Goal: Task Accomplishment & Management: Manage account settings

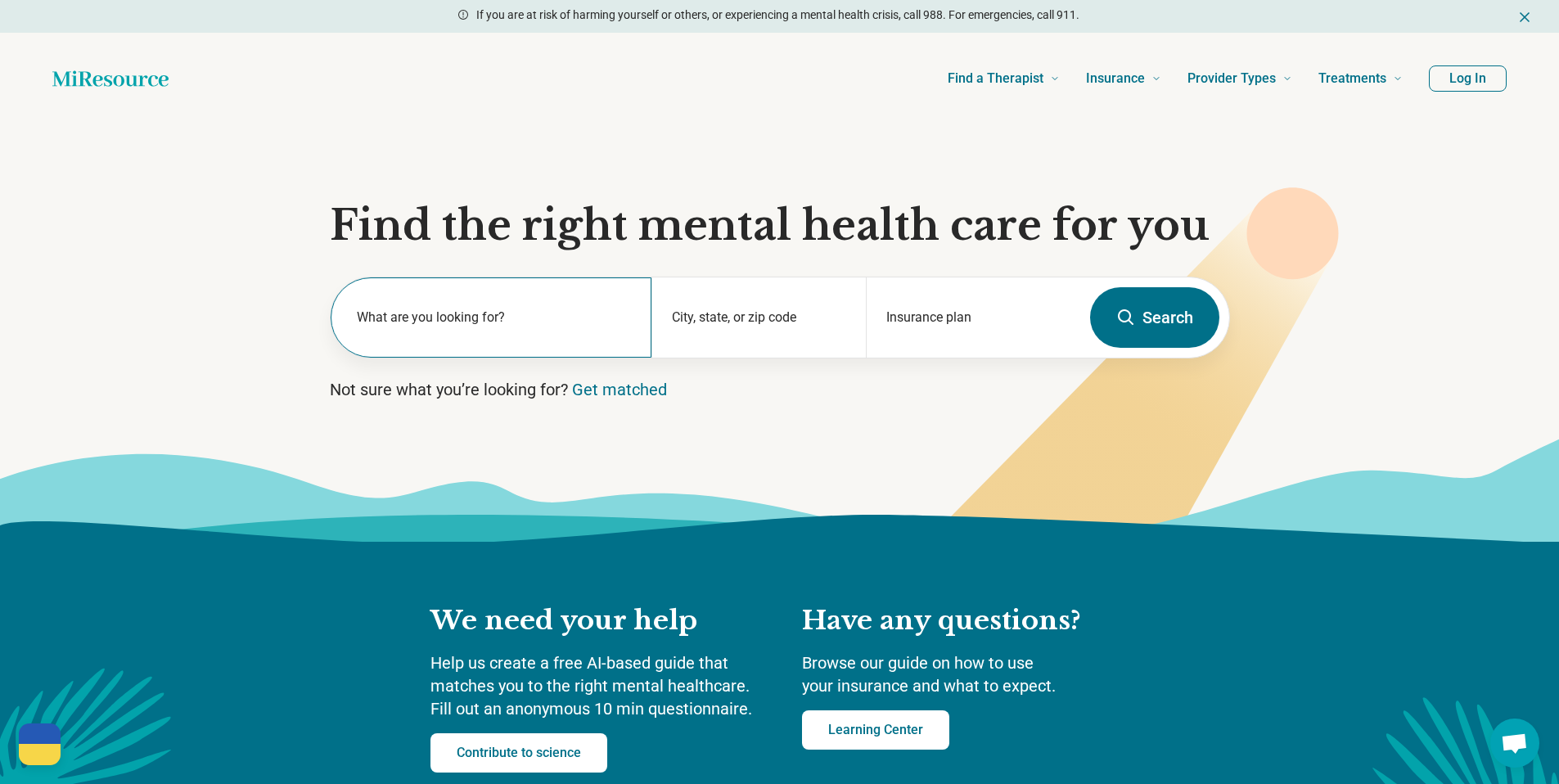
click at [524, 302] on div "What are you looking for?" at bounding box center [491, 317] width 322 height 80
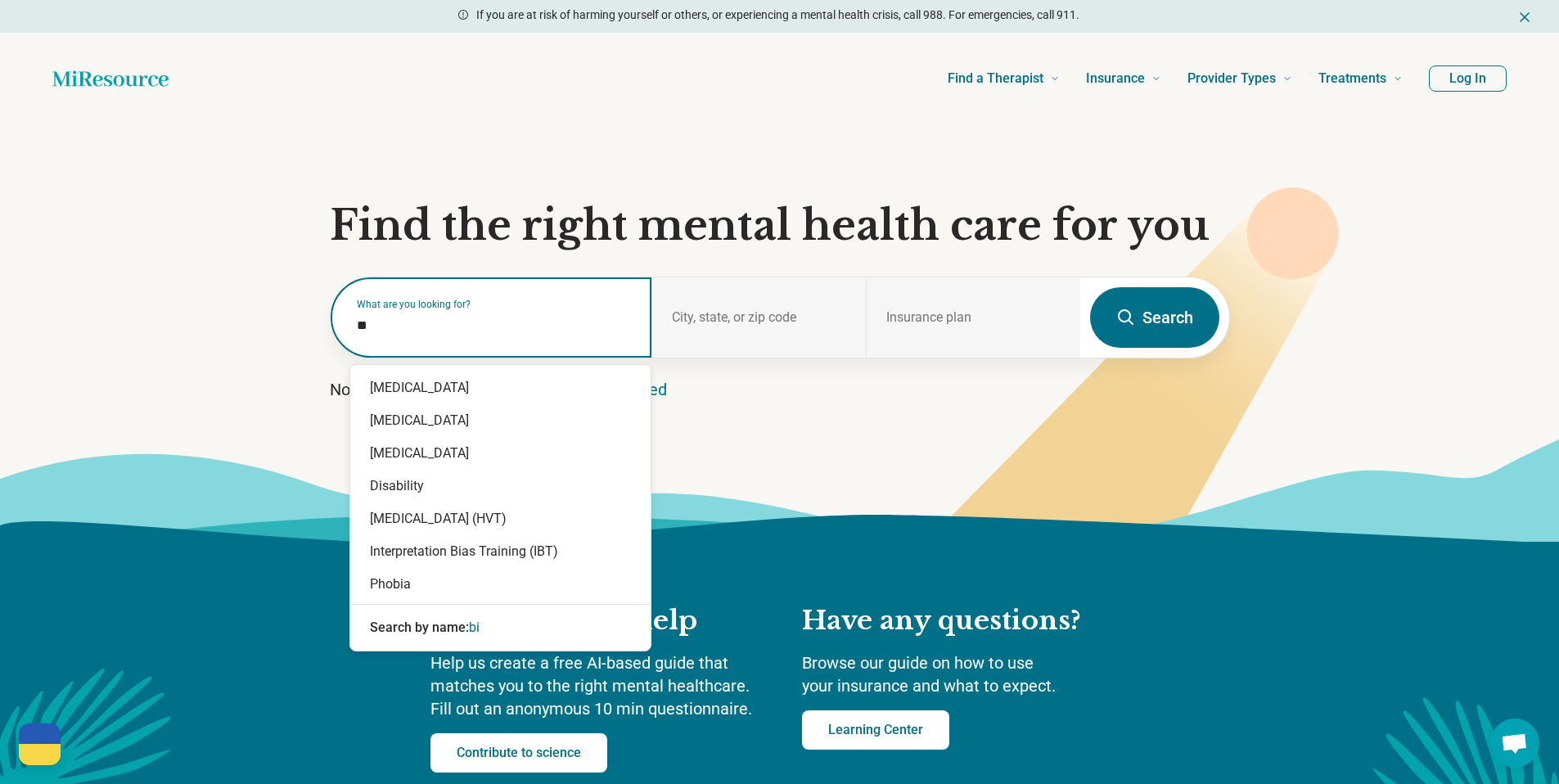
type input "***"
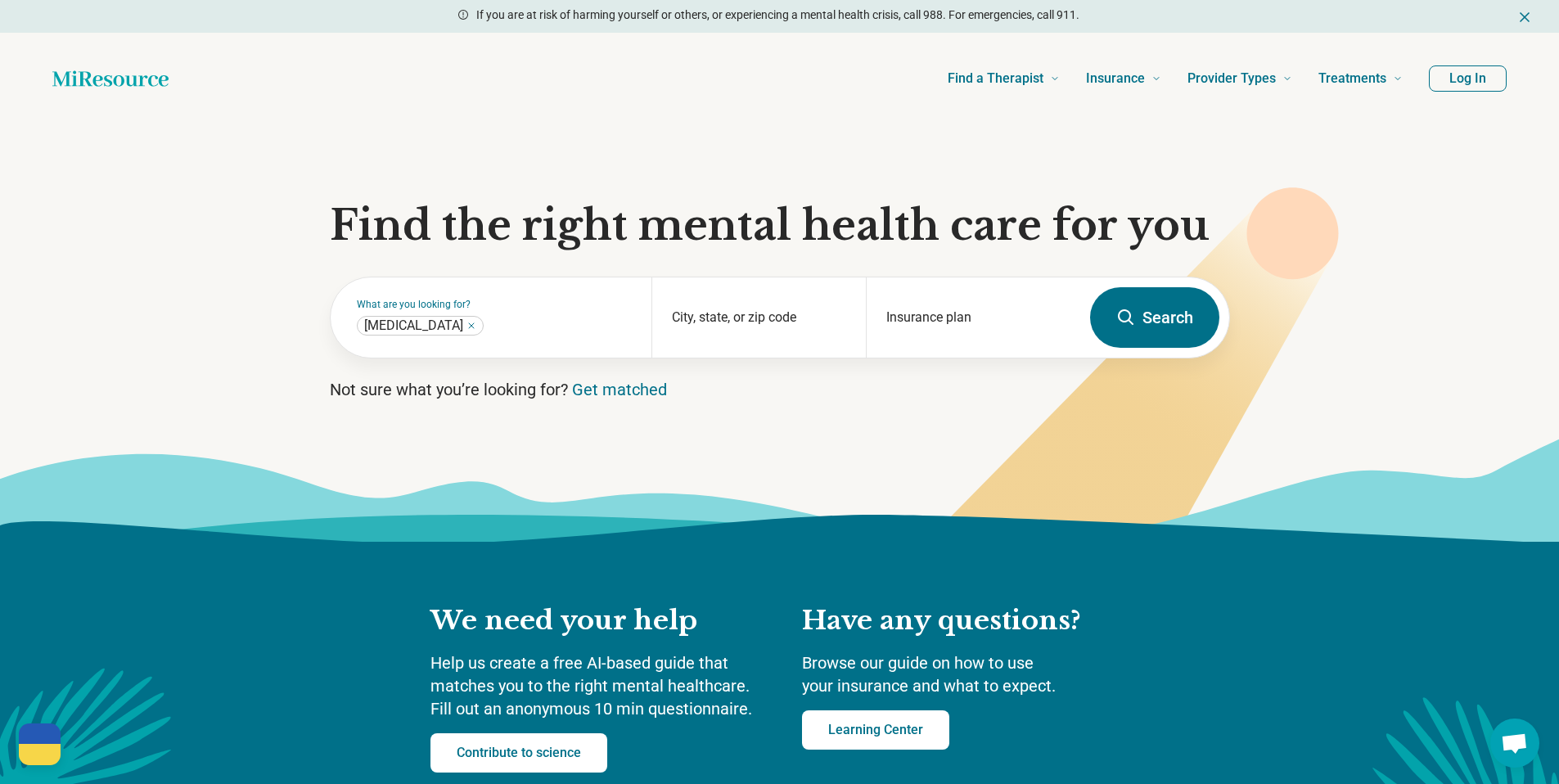
click at [1144, 324] on button "Search" at bounding box center [1154, 317] width 129 height 60
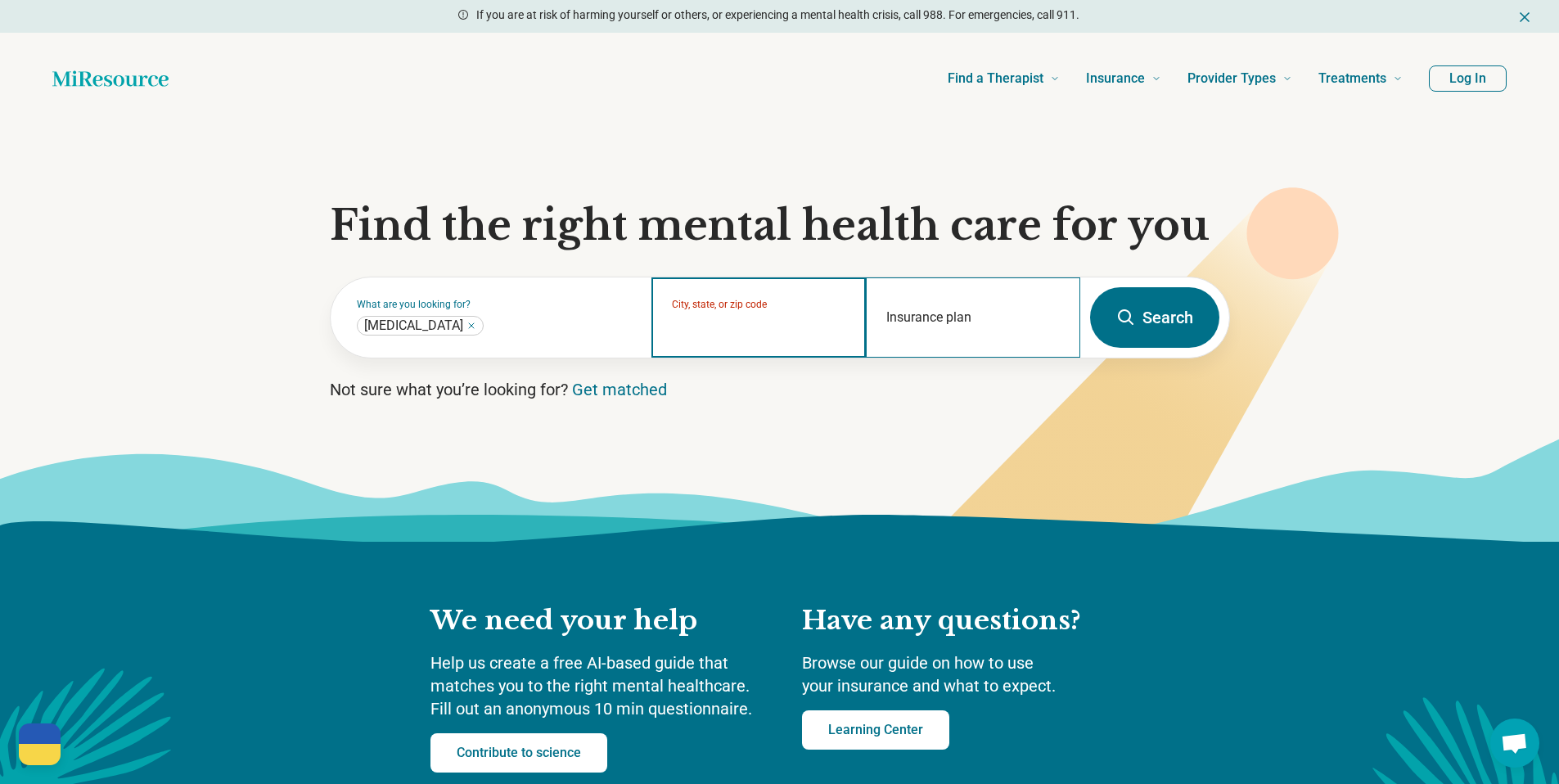
type input "*"
type input "**********"
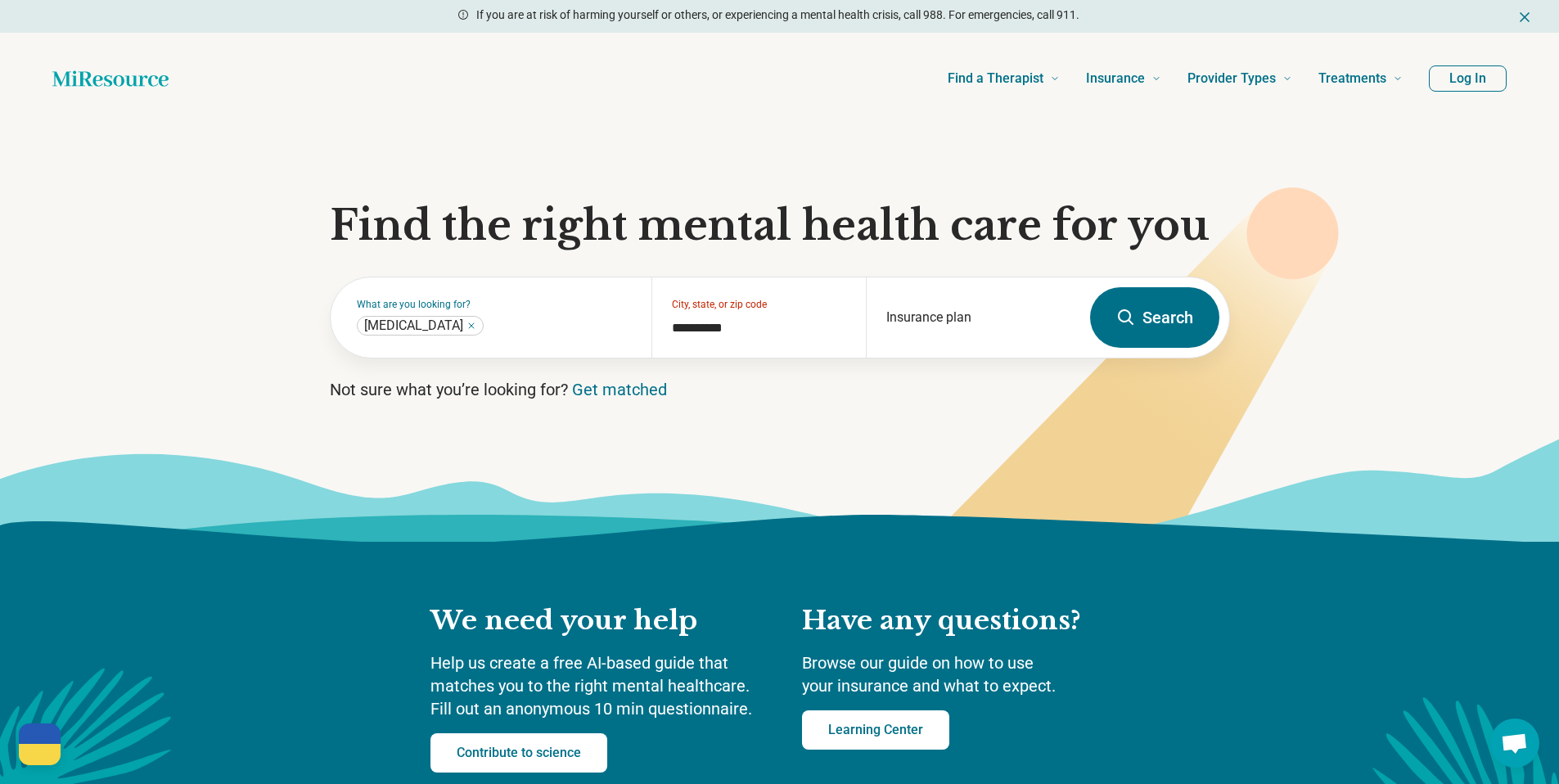
click at [1105, 332] on button "Search" at bounding box center [1154, 317] width 129 height 60
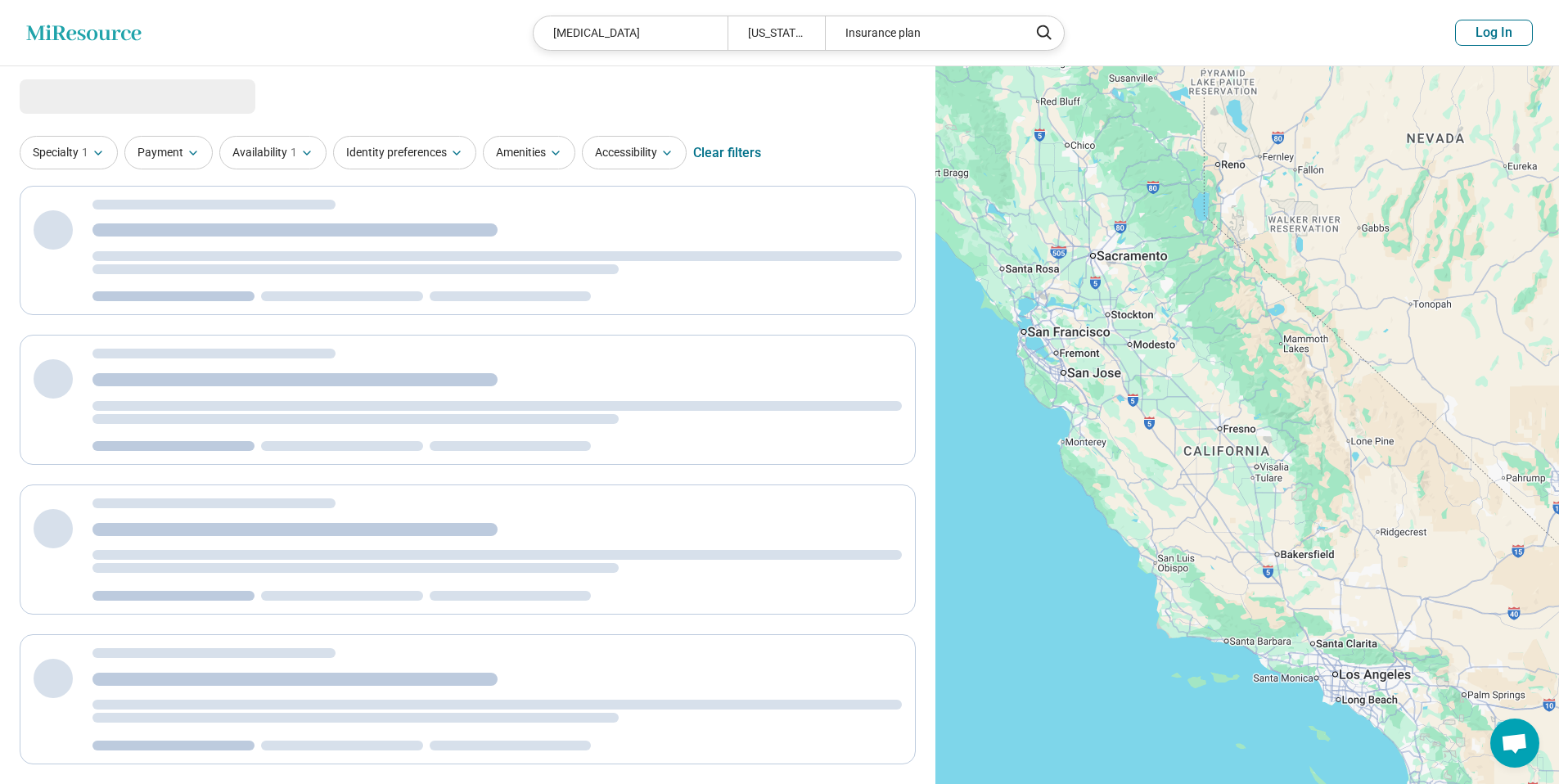
select select "***"
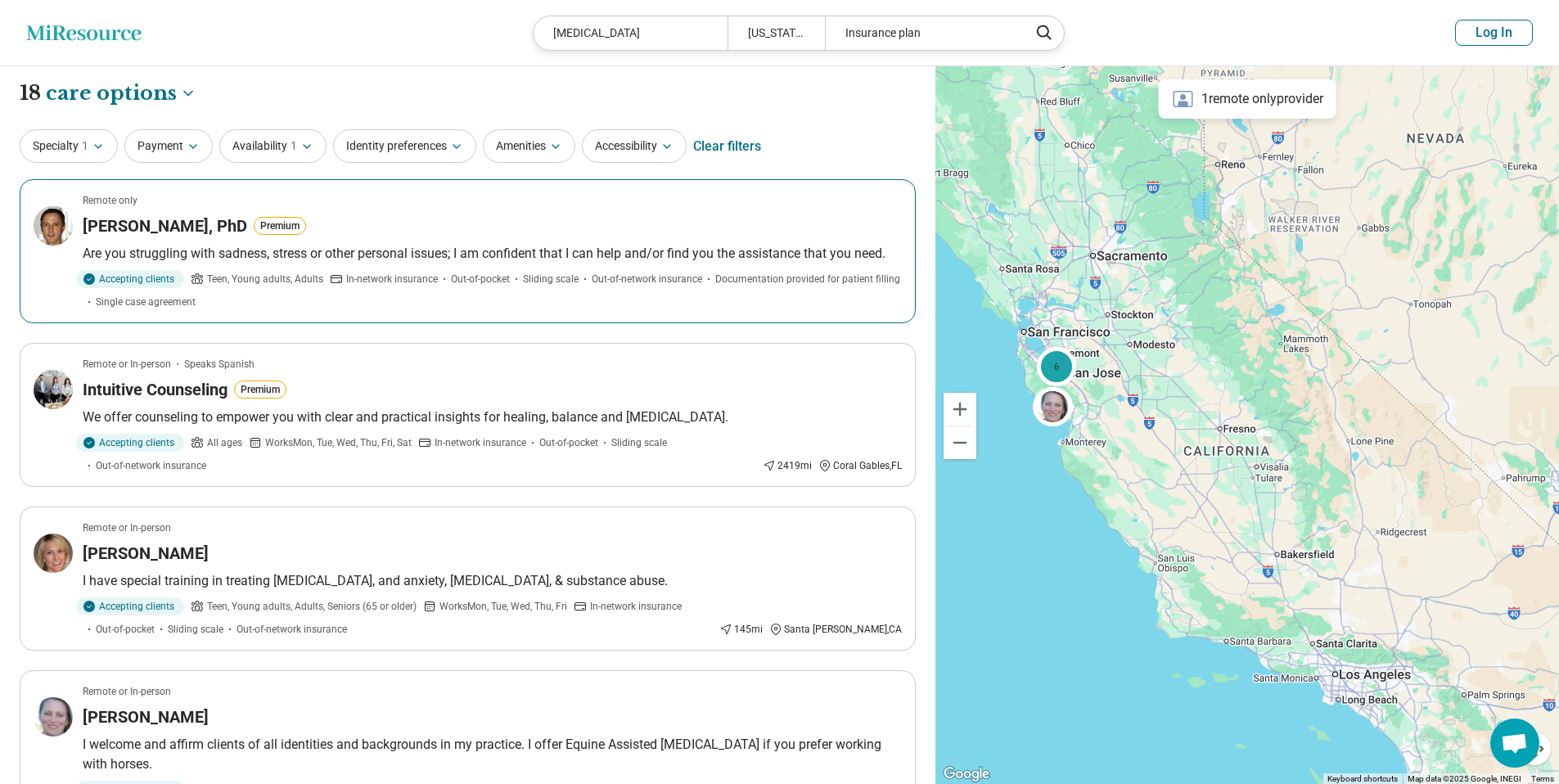
click at [736, 298] on div "Accepting clients Teen, Young adults, Adults In-network insurance Out-of-pocket…" at bounding box center [492, 289] width 819 height 39
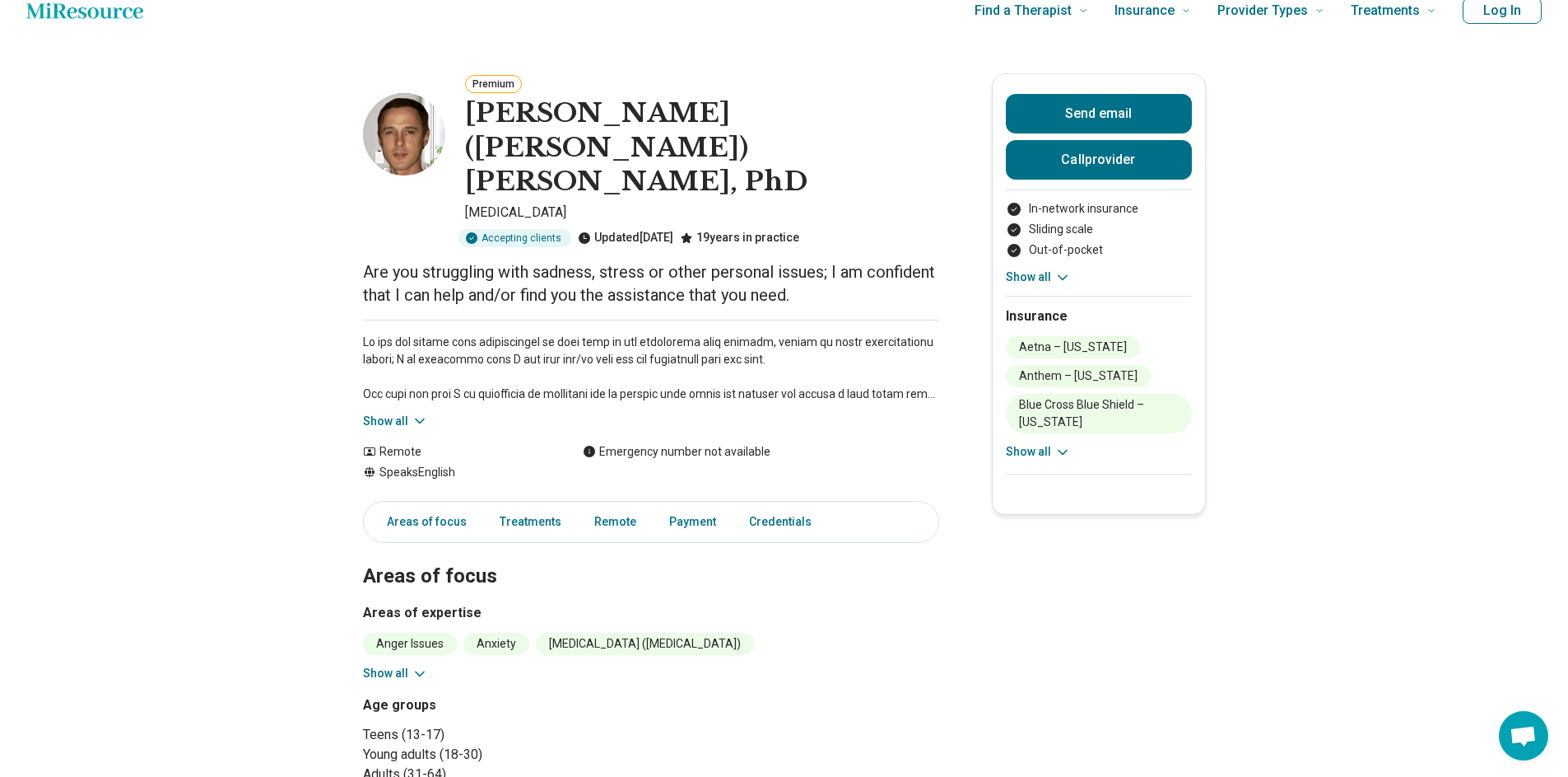
scroll to position [301, 0]
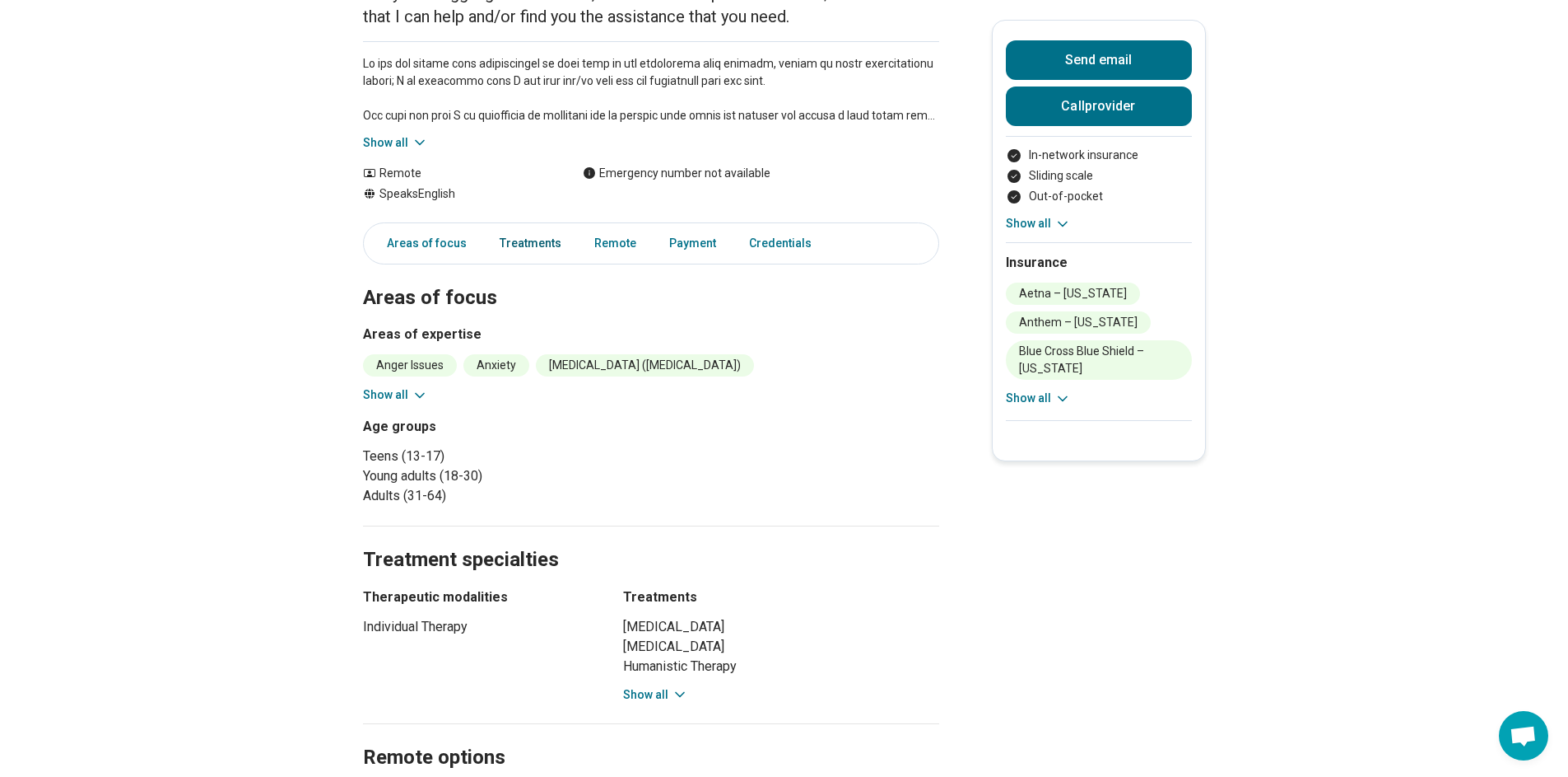
click at [564, 227] on link "Treatments" at bounding box center [530, 244] width 81 height 34
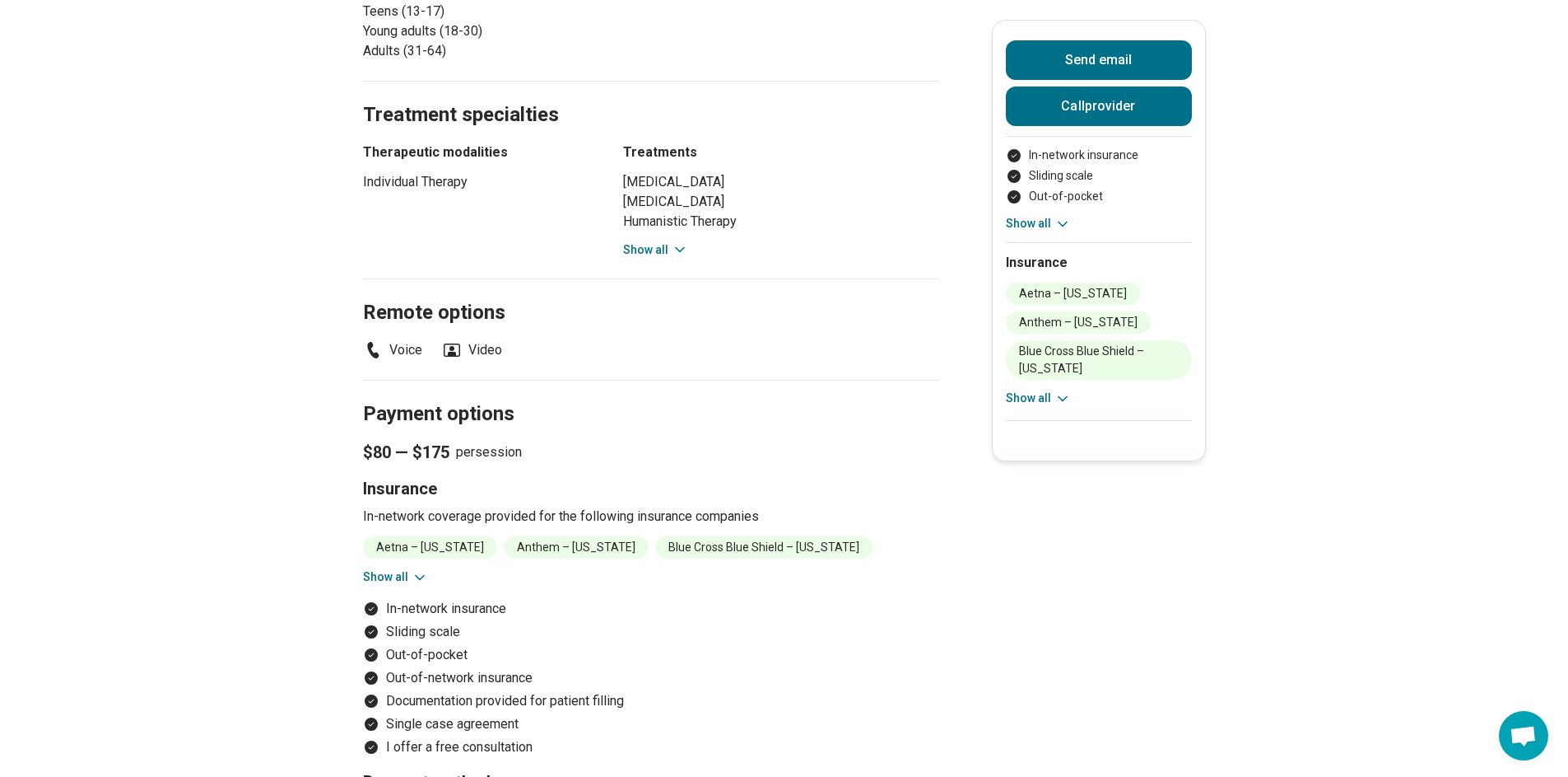
scroll to position [754, 0]
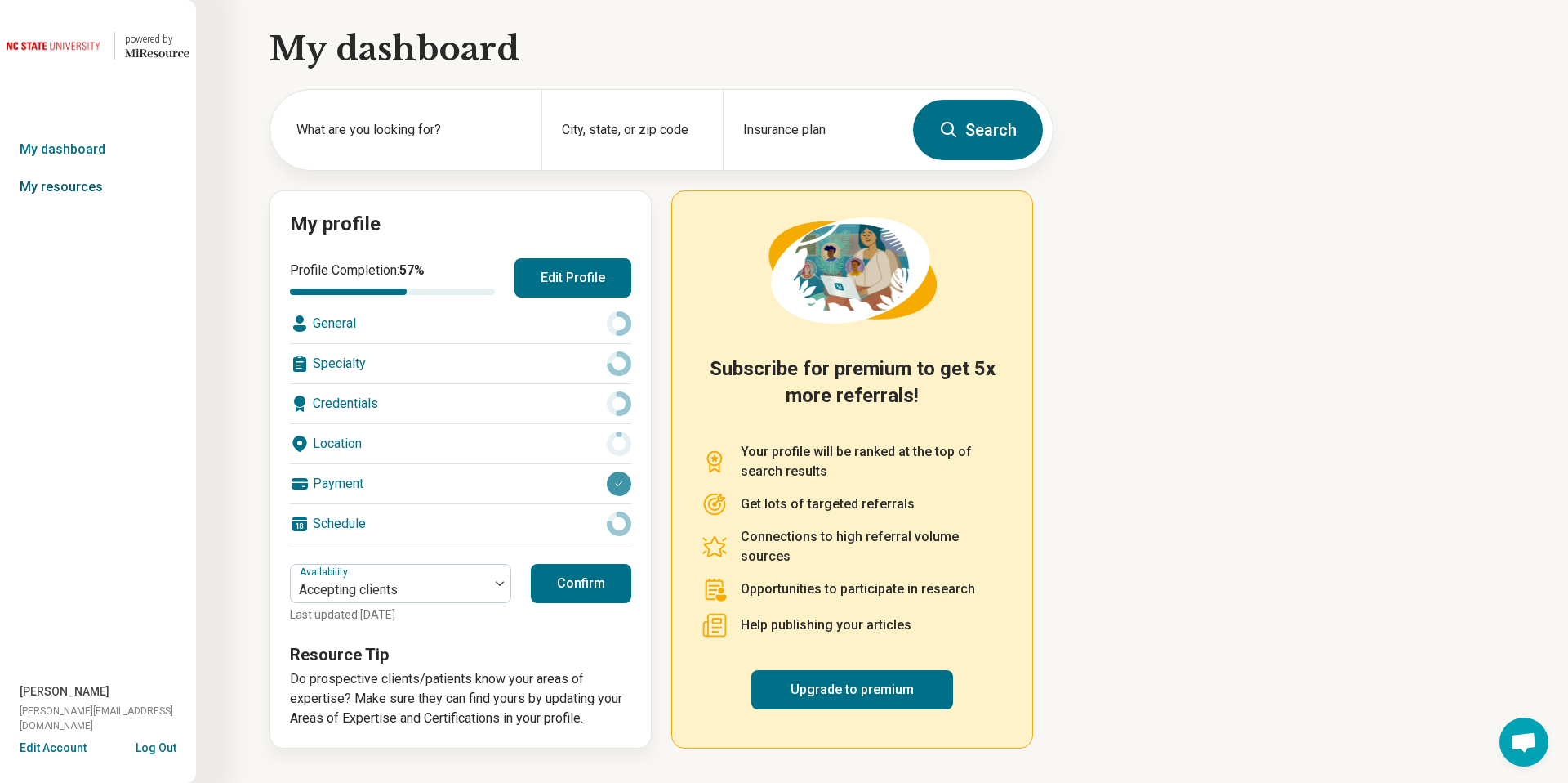
click at [112, 183] on link "My resources" at bounding box center [98, 187] width 196 height 38
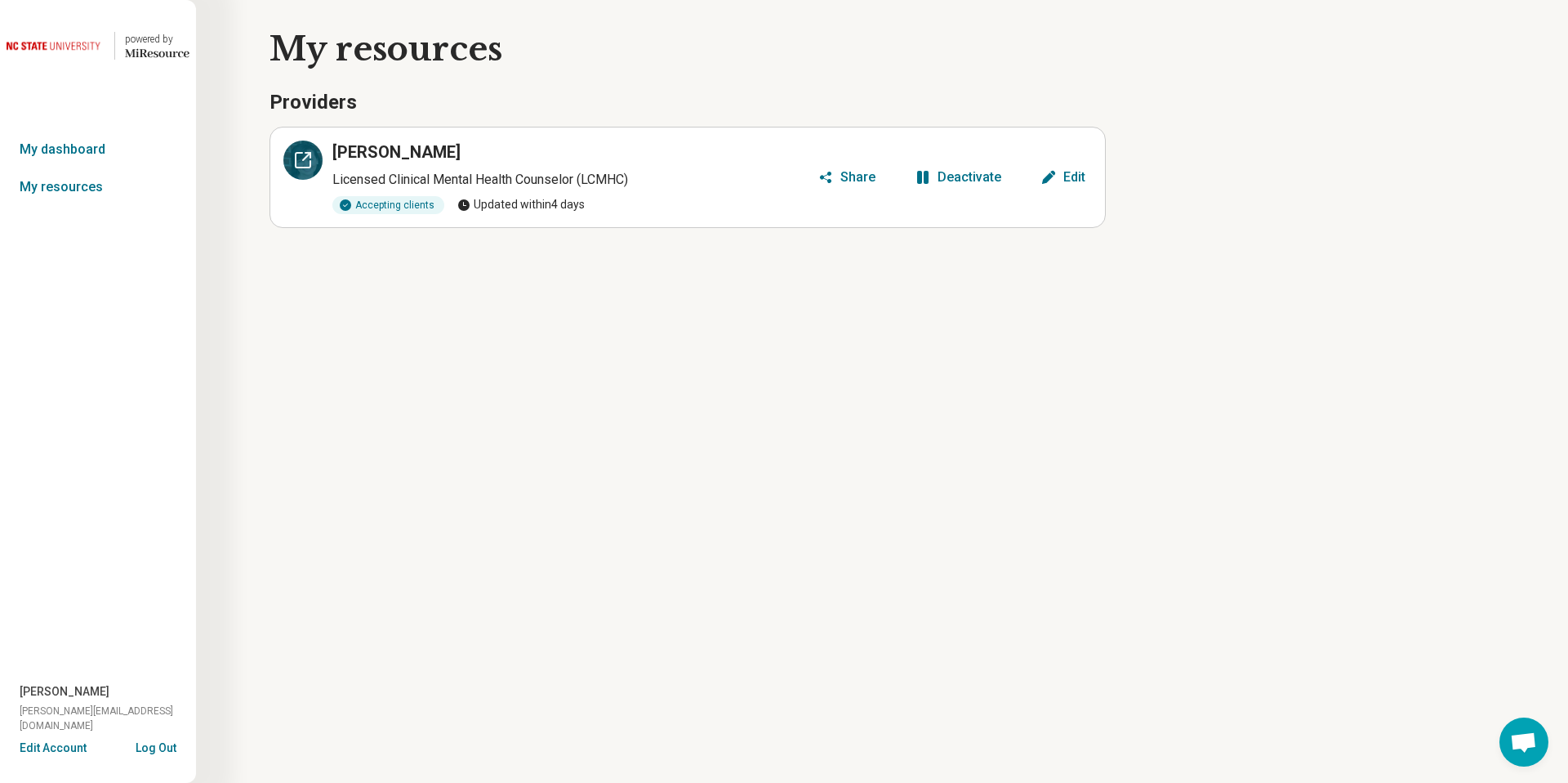
click at [297, 165] on icon at bounding box center [303, 159] width 19 height 19
click at [1056, 170] on icon "button" at bounding box center [1049, 178] width 17 height 17
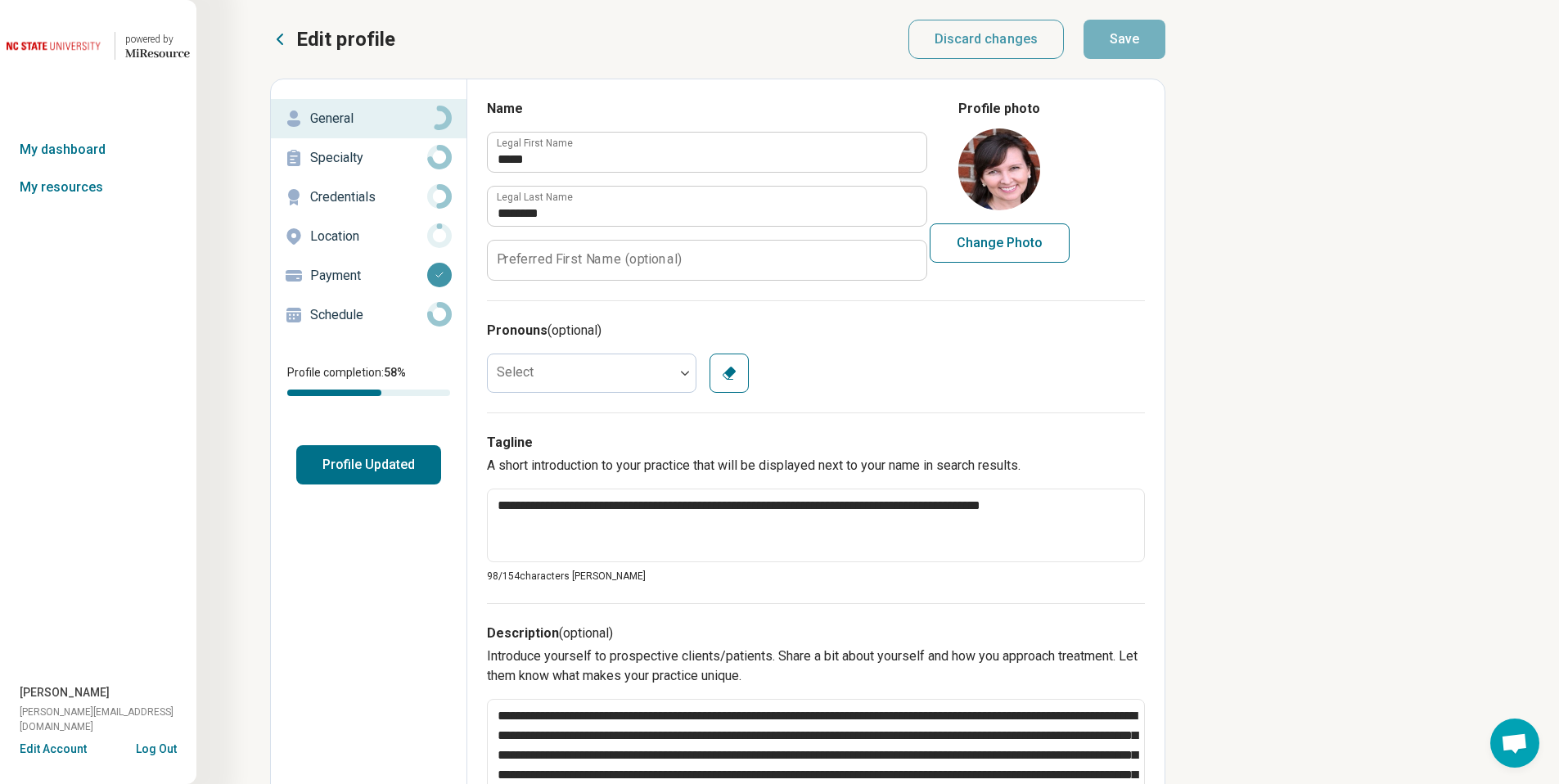
click at [995, 243] on button "Change Photo" at bounding box center [999, 243] width 140 height 39
type input "**********"
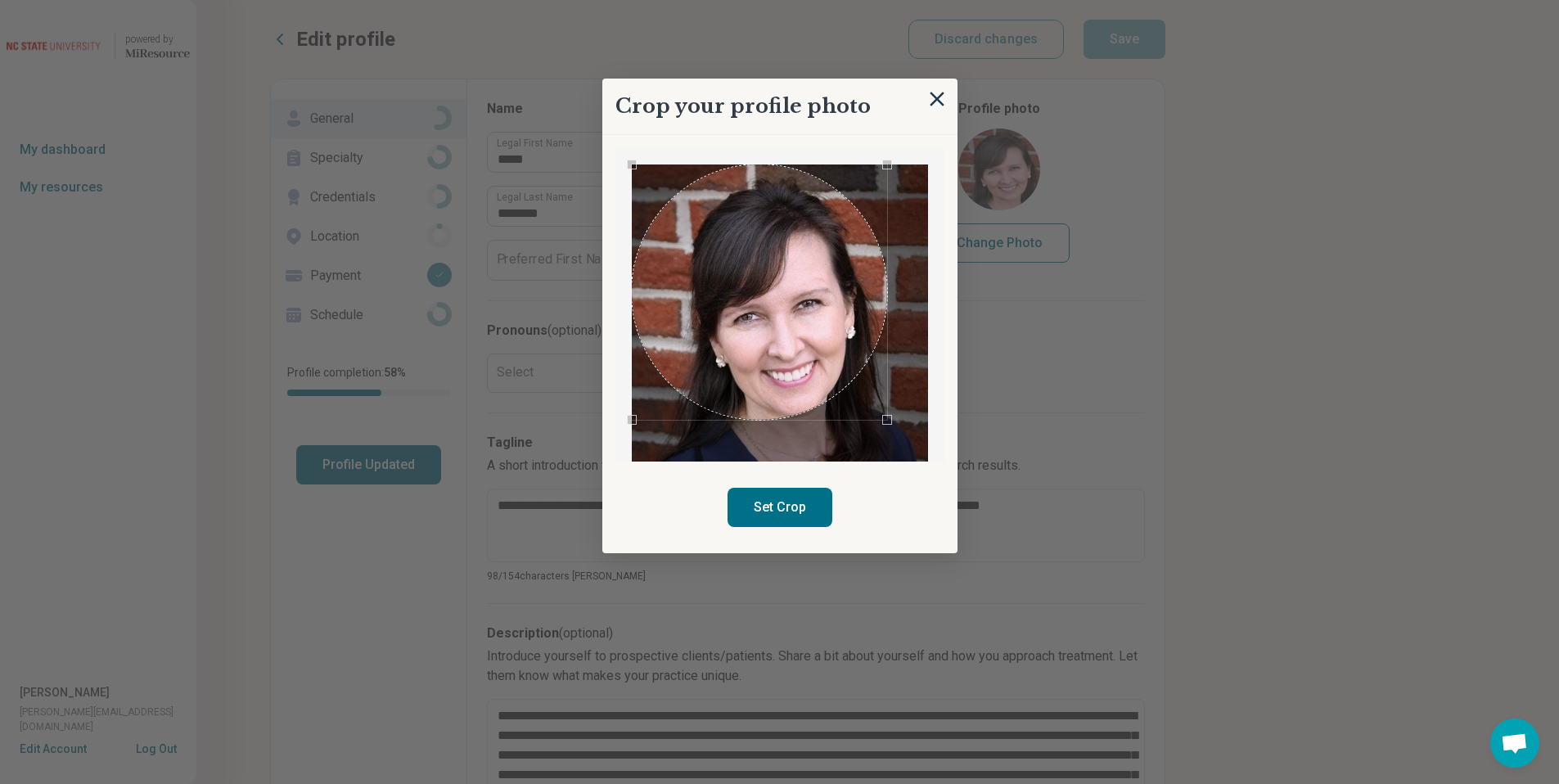
click at [620, 493] on div "Crop your profile photo Set Crop" at bounding box center [780, 316] width 355 height 475
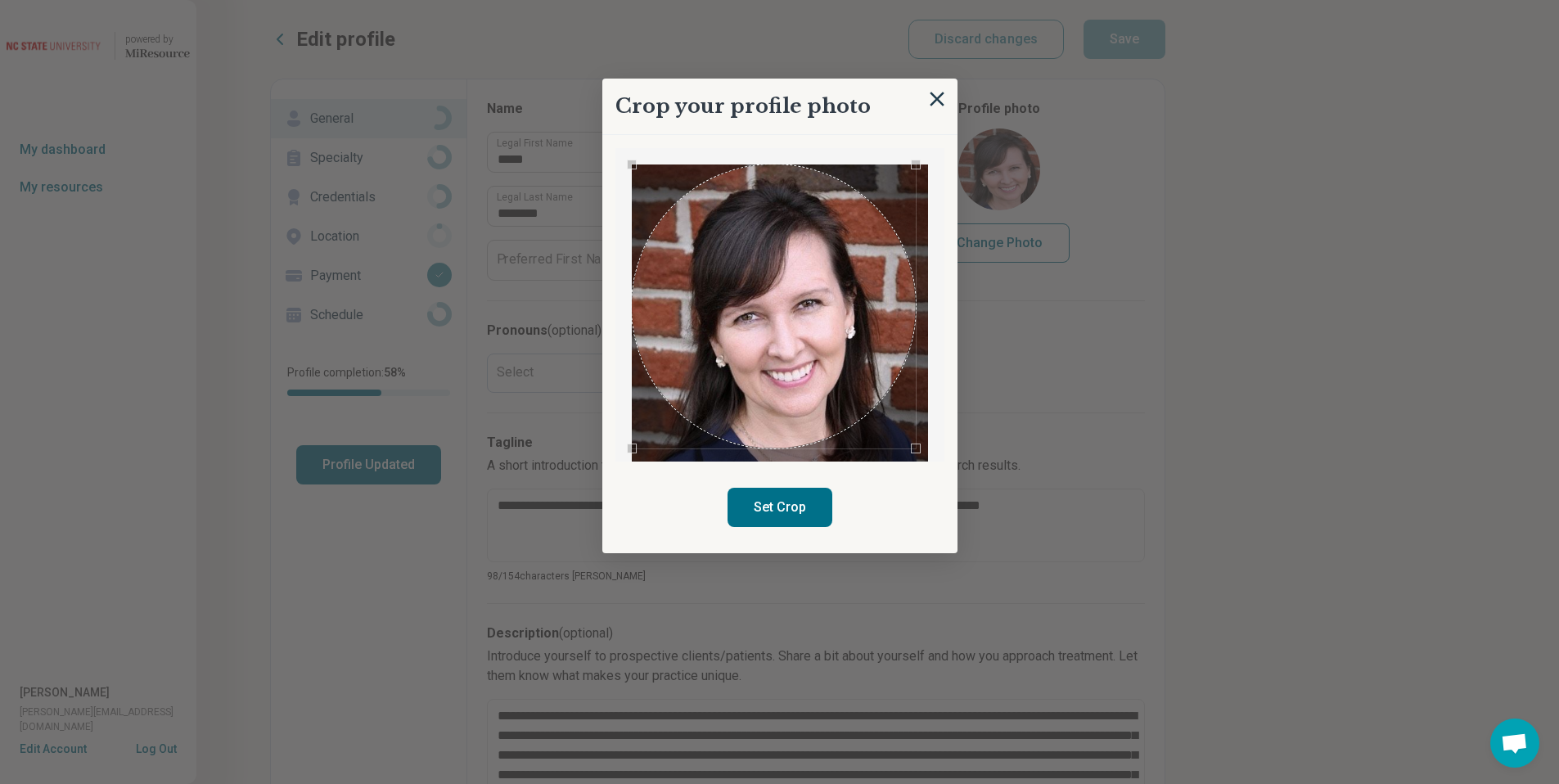
click at [985, 99] on div "Crop your profile photo Set Crop" at bounding box center [1036, 99] width 219 height 0
click at [807, 505] on button "Set Crop" at bounding box center [780, 508] width 105 height 39
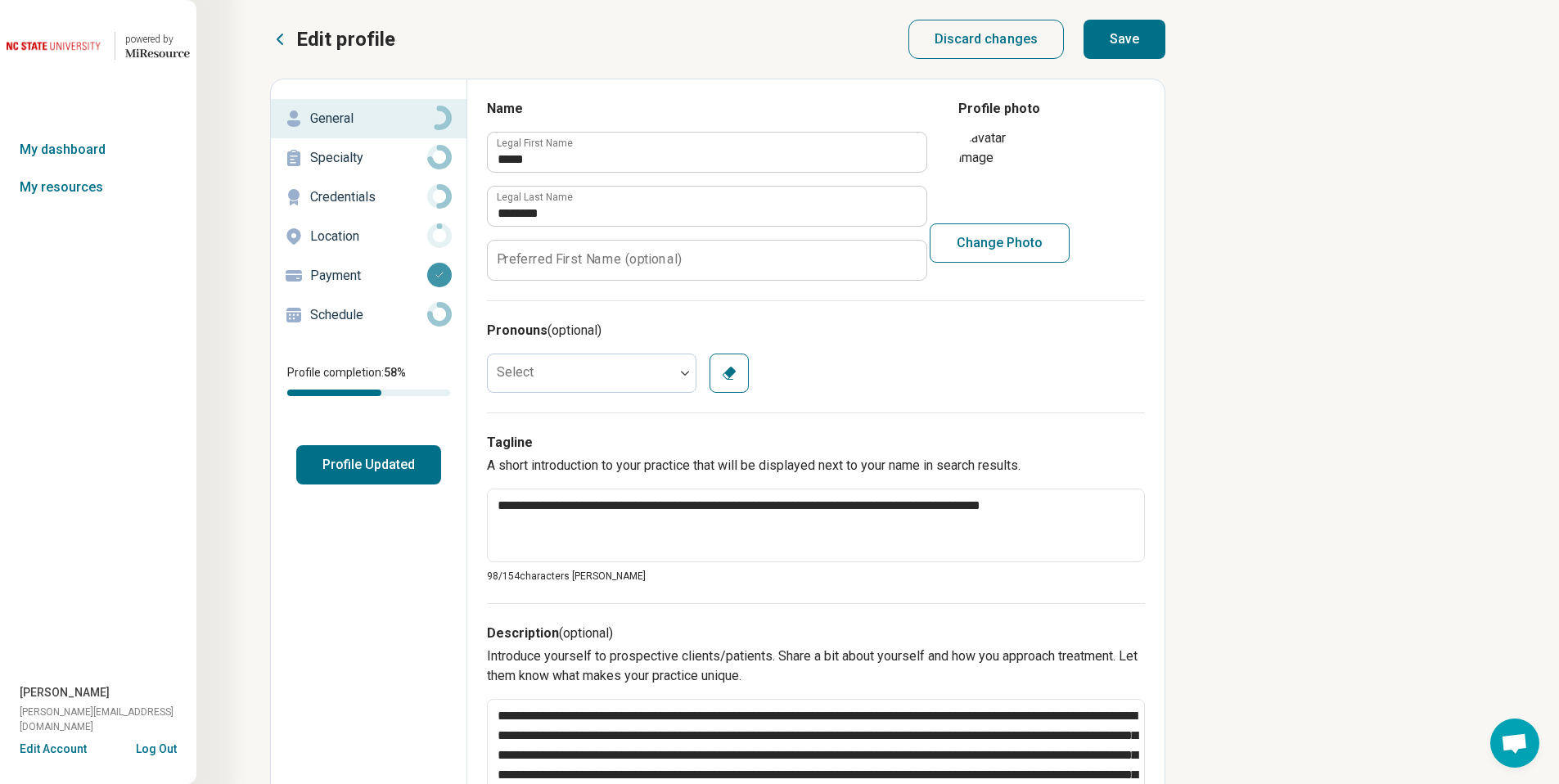
click at [1102, 54] on button "Save" at bounding box center [1125, 39] width 82 height 39
type textarea "*"
click at [75, 191] on link "My resources" at bounding box center [98, 187] width 197 height 38
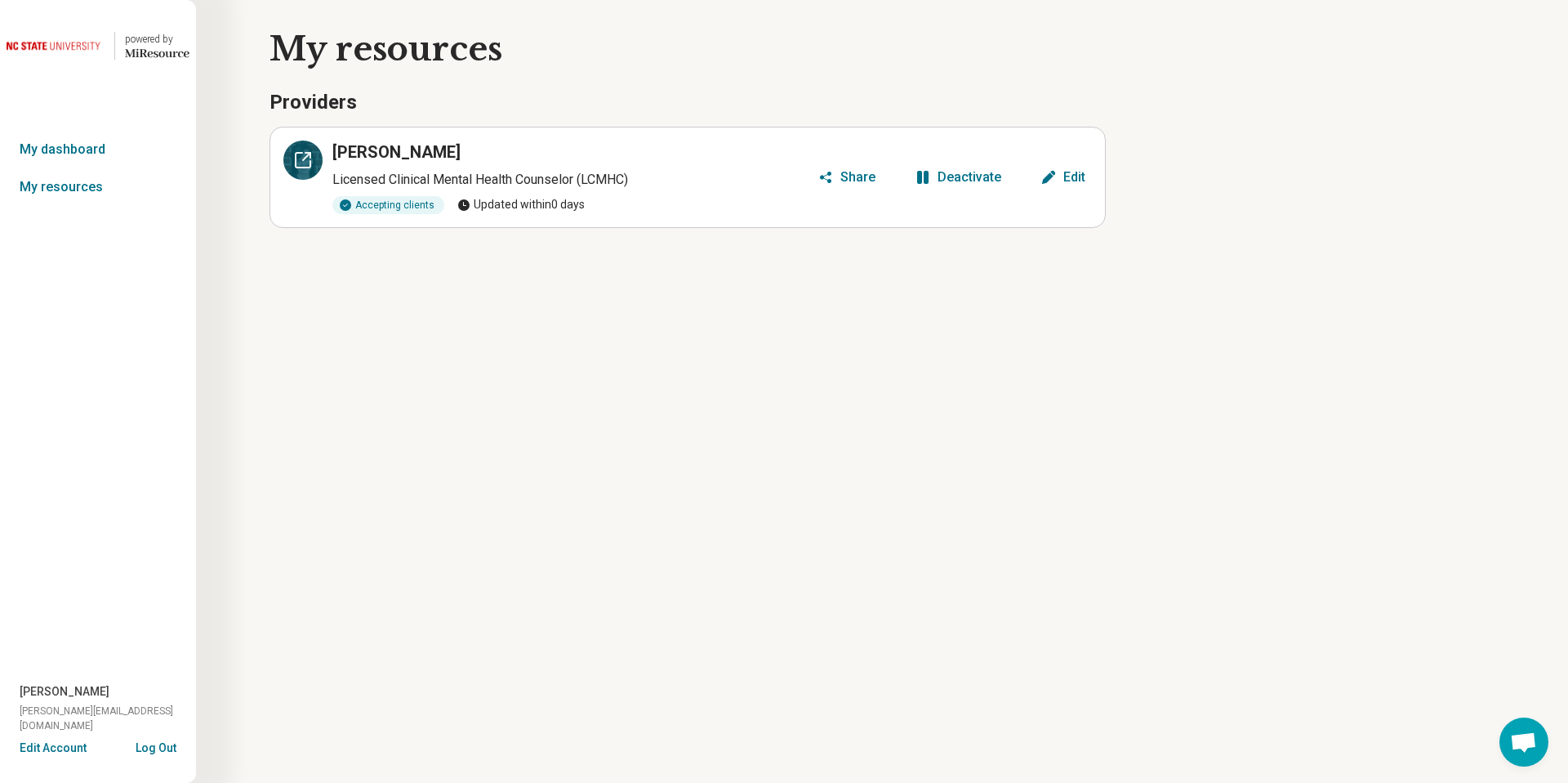
click at [316, 170] on div at bounding box center [303, 160] width 39 height 39
click at [166, 745] on button "Log Out" at bounding box center [156, 746] width 41 height 13
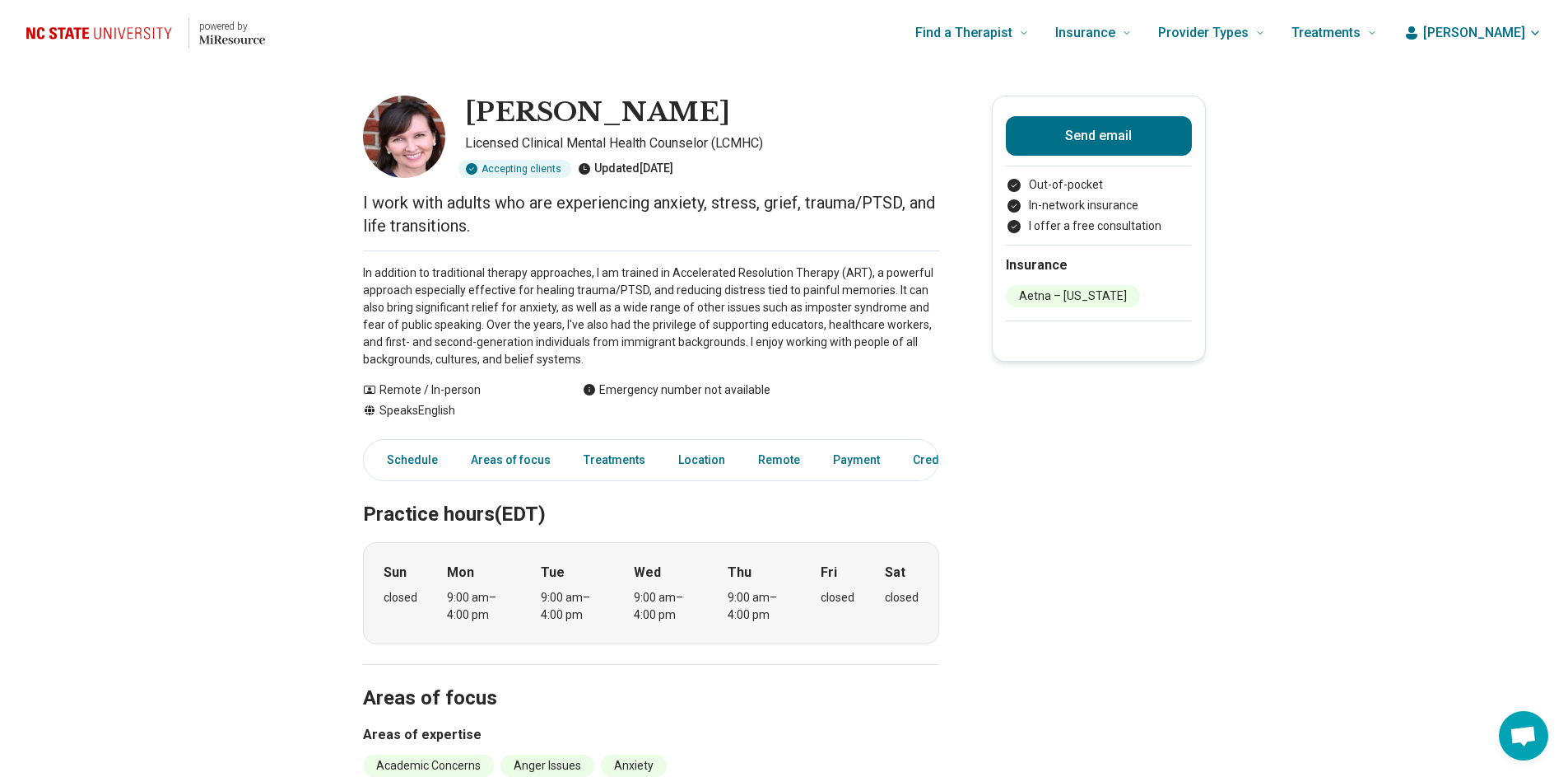
click at [393, 152] on img at bounding box center [404, 136] width 82 height 82
